Goal: Entertainment & Leisure: Consume media (video, audio)

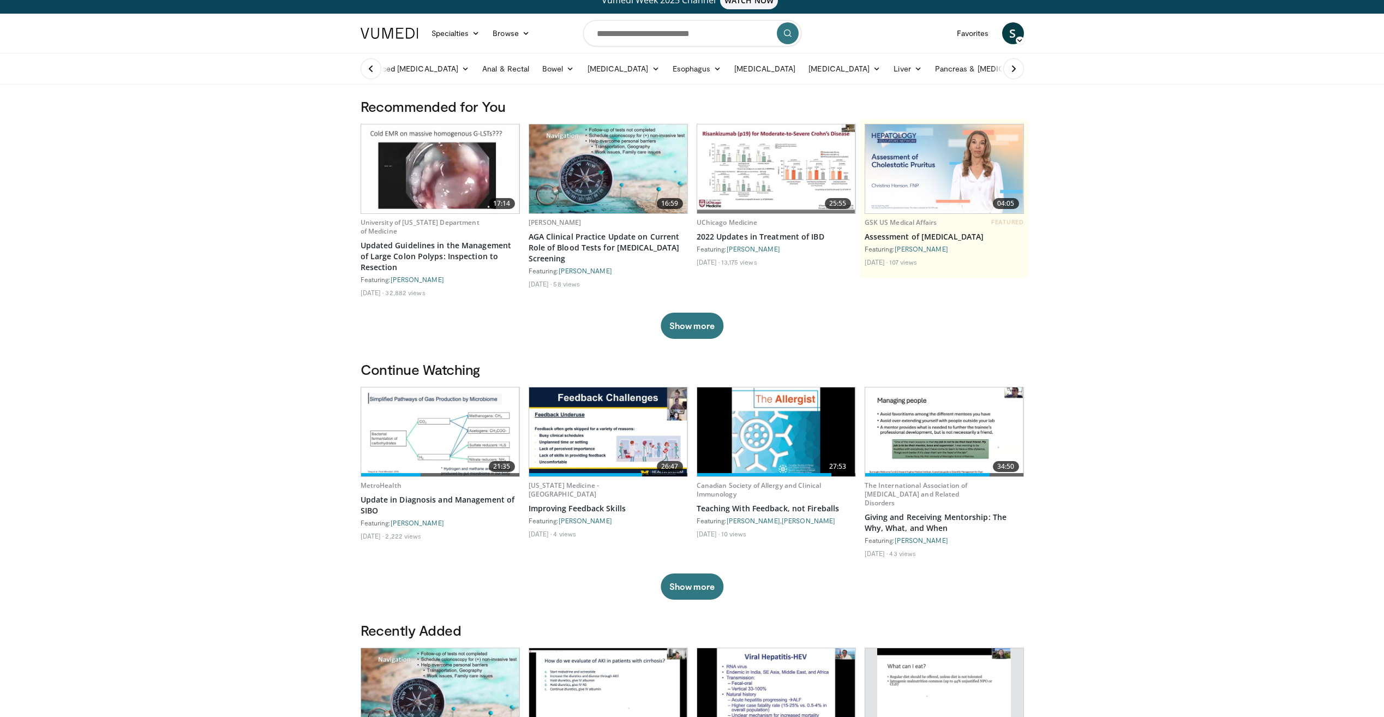
scroll to position [55, 0]
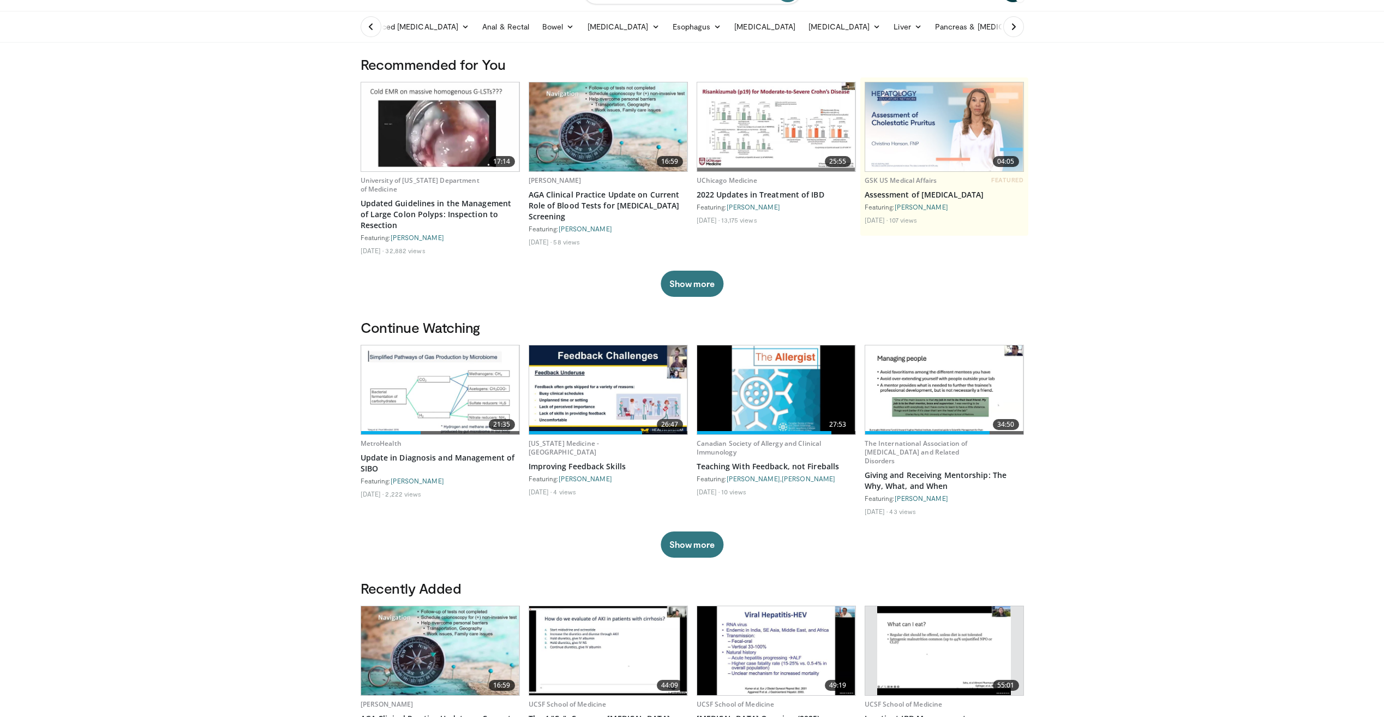
click at [603, 391] on img at bounding box center [608, 389] width 158 height 89
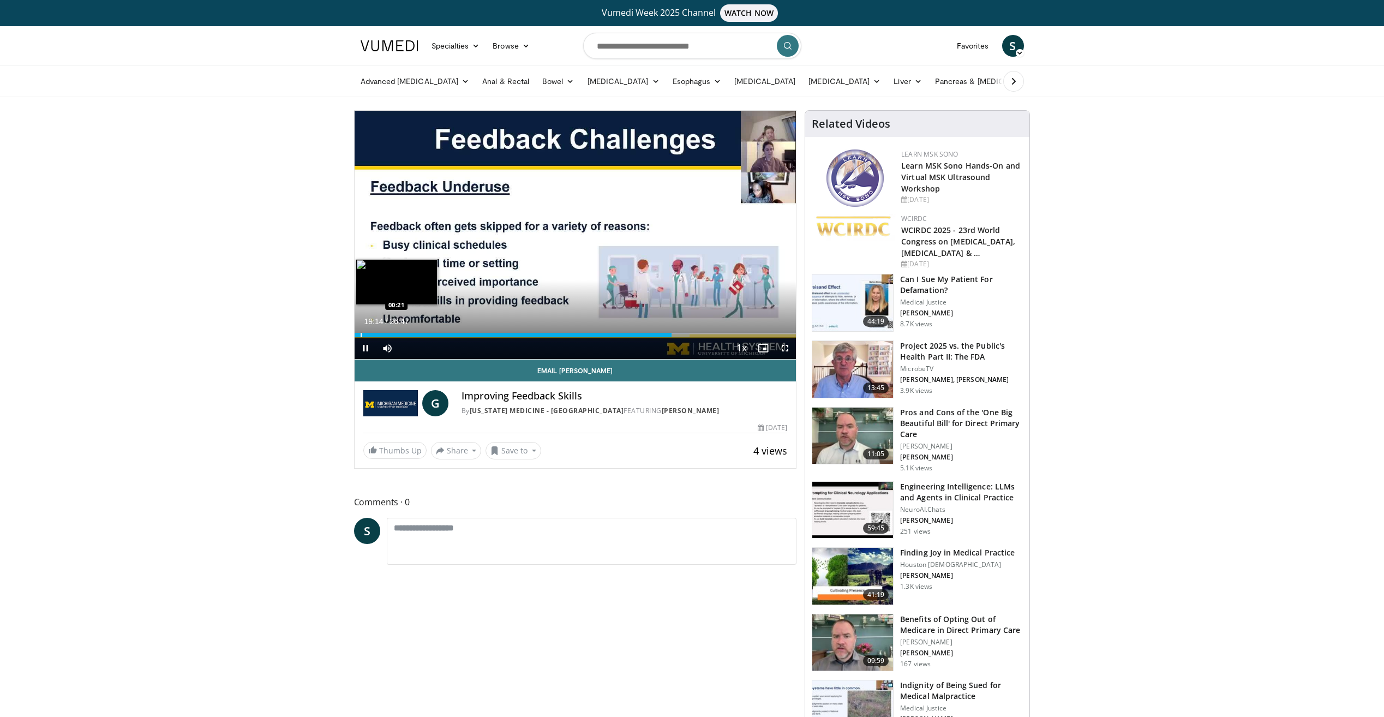
click at [361, 334] on div "Progress Bar" at bounding box center [361, 335] width 1 height 4
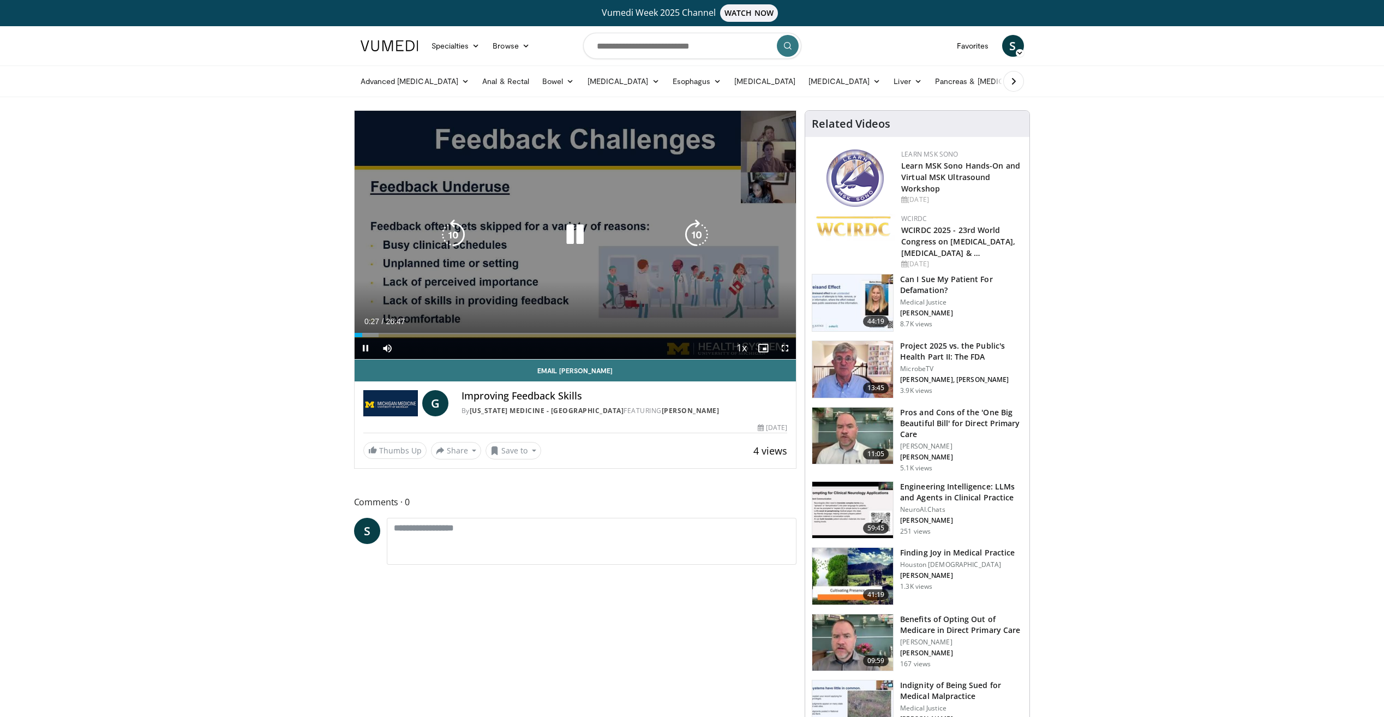
click at [579, 230] on icon "Video Player" at bounding box center [575, 234] width 31 height 31
click at [665, 270] on div "10 seconds Tap to unmute" at bounding box center [576, 235] width 442 height 248
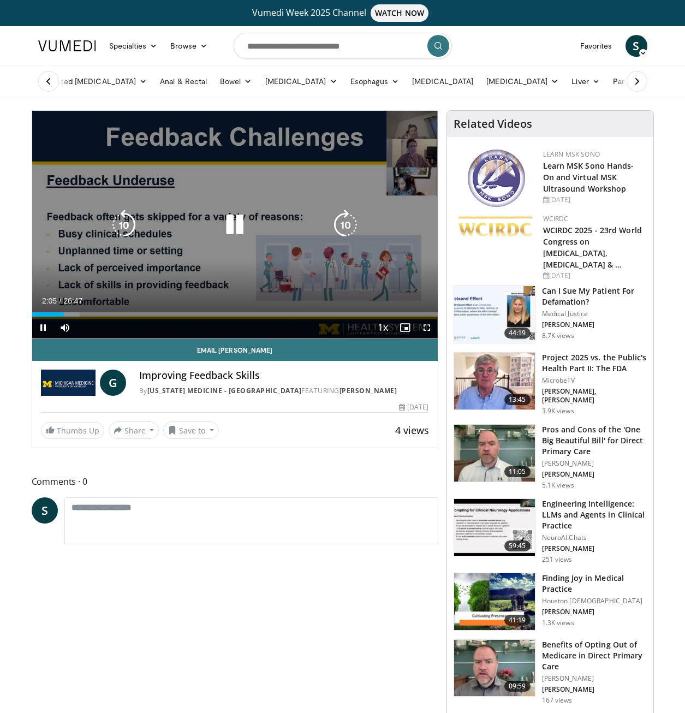
click at [240, 223] on icon "Video Player" at bounding box center [234, 224] width 31 height 31
click at [241, 224] on icon "Video Player" at bounding box center [234, 224] width 31 height 31
click at [230, 231] on icon "Video Player" at bounding box center [234, 224] width 31 height 31
click at [143, 191] on div "10 seconds Tap to unmute" at bounding box center [234, 224] width 405 height 227
click at [223, 203] on div "10 seconds Tap to unmute" at bounding box center [234, 224] width 405 height 227
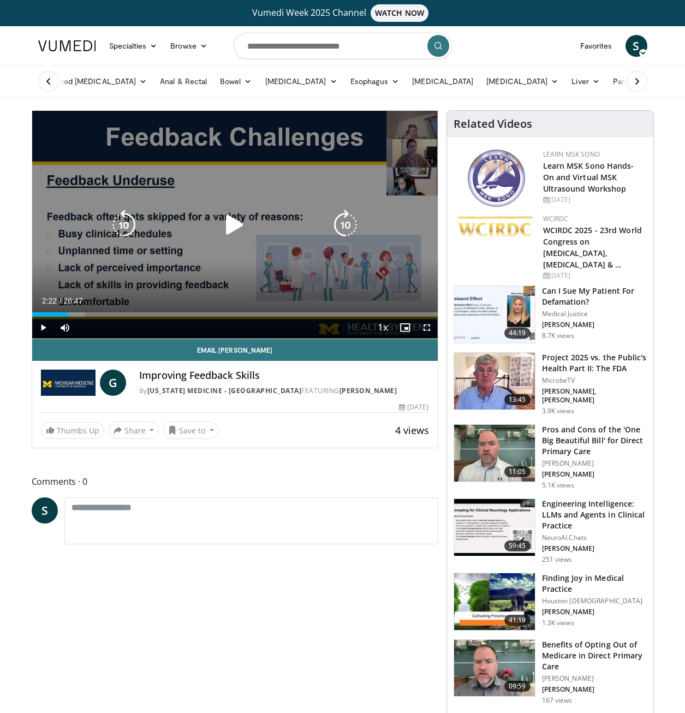
click at [256, 214] on div "Video Player" at bounding box center [234, 225] width 243 height 22
click at [230, 220] on icon "Video Player" at bounding box center [234, 224] width 31 height 31
click at [248, 220] on icon "Video Player" at bounding box center [234, 224] width 31 height 31
click at [219, 213] on icon "Video Player" at bounding box center [234, 224] width 31 height 31
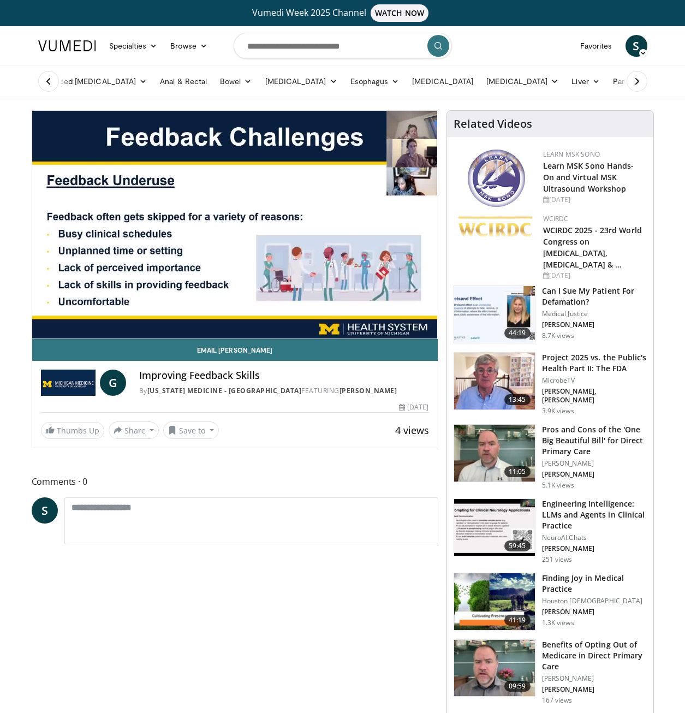
click at [280, 392] on div "By [US_STATE] Medicine - [GEOGRAPHIC_DATA] FEATURING [PERSON_NAME]" at bounding box center [284, 391] width 290 height 10
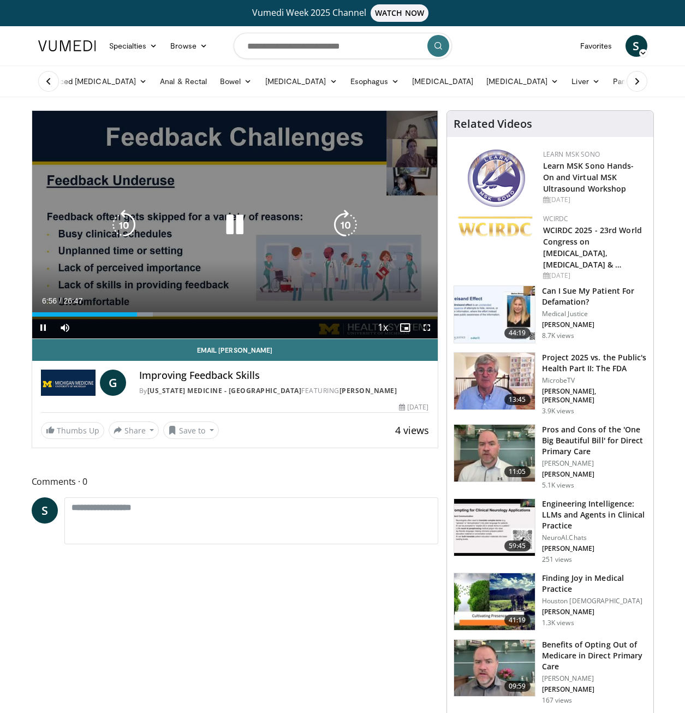
click at [238, 225] on icon "Video Player" at bounding box center [234, 224] width 31 height 31
click at [223, 225] on icon "Video Player" at bounding box center [234, 224] width 31 height 31
click at [353, 226] on icon "Video Player" at bounding box center [345, 224] width 31 height 31
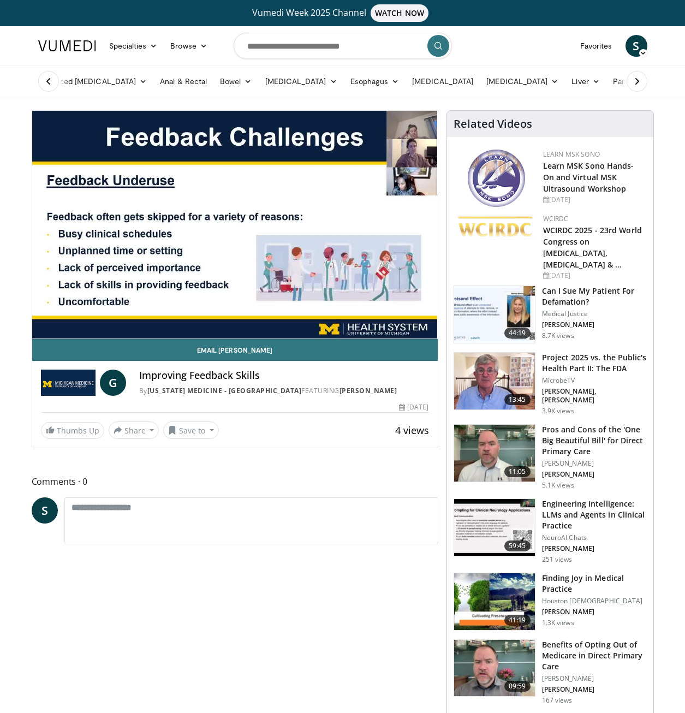
drag, startPoint x: 282, startPoint y: 387, endPoint x: 283, endPoint y: 394, distance: 7.2
click at [283, 394] on div "By [US_STATE] Medicine - [GEOGRAPHIC_DATA] FEATURING [PERSON_NAME]" at bounding box center [284, 391] width 290 height 10
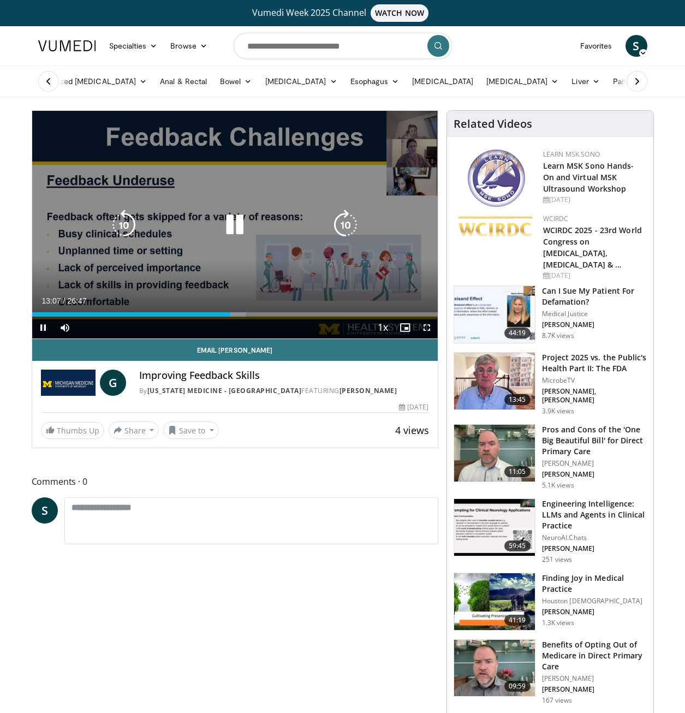
drag, startPoint x: 240, startPoint y: 217, endPoint x: 237, endPoint y: 212, distance: 5.6
click at [240, 217] on icon "Video Player" at bounding box center [234, 224] width 31 height 31
